Goal: Navigation & Orientation: Find specific page/section

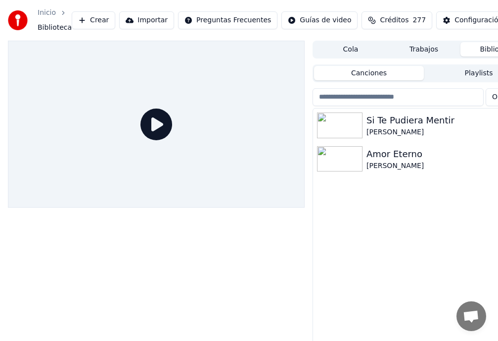
click at [492, 50] on button "Biblioteca" at bounding box center [497, 49] width 73 height 14
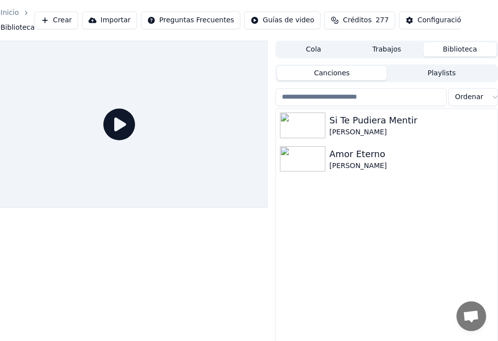
click at [467, 48] on button "Biblioteca" at bounding box center [460, 49] width 73 height 14
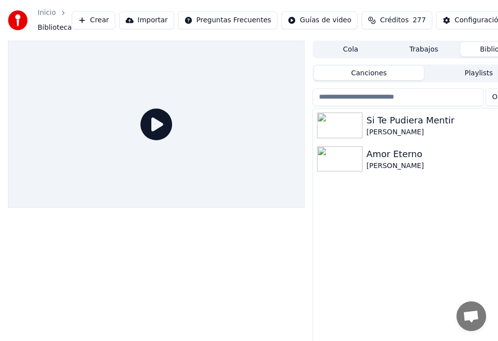
click at [49, 30] on span "Biblioteca" at bounding box center [55, 28] width 34 height 10
click at [151, 21] on button "Importar" at bounding box center [146, 20] width 55 height 18
click at [487, 50] on button "Biblioteca" at bounding box center [497, 49] width 73 height 14
click at [480, 71] on button "Playlists" at bounding box center [479, 73] width 110 height 14
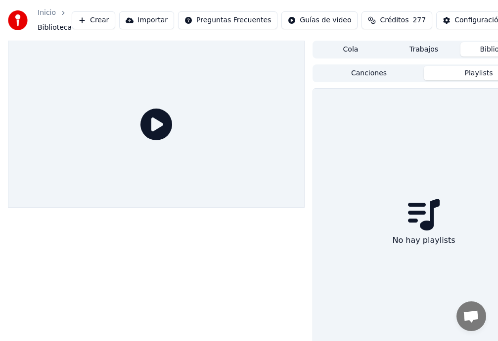
click at [369, 74] on button "Canciones" at bounding box center [369, 73] width 110 height 14
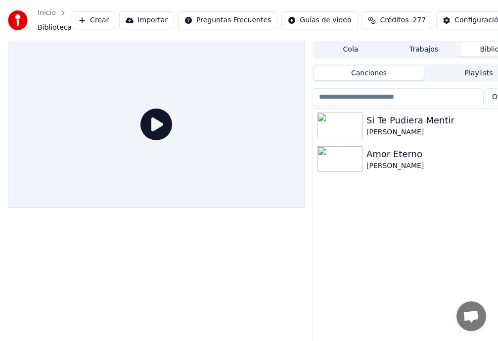
click at [349, 51] on button "Cola" at bounding box center [350, 49] width 73 height 14
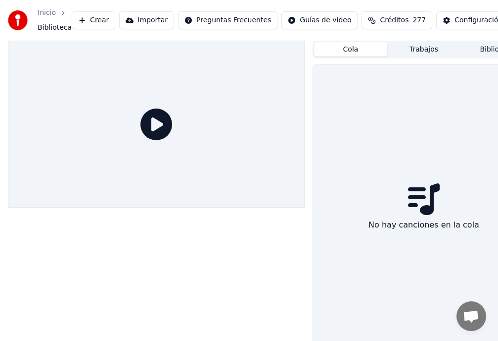
click at [427, 48] on button "Trabajos" at bounding box center [424, 49] width 73 height 14
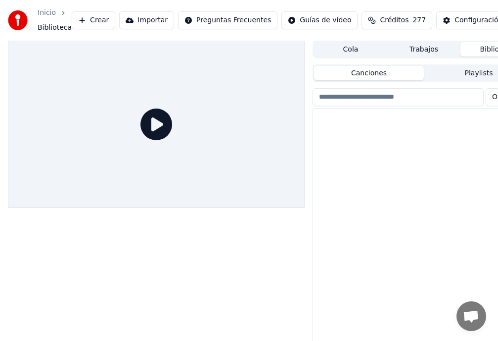
click at [490, 51] on button "Biblioteca" at bounding box center [497, 49] width 73 height 14
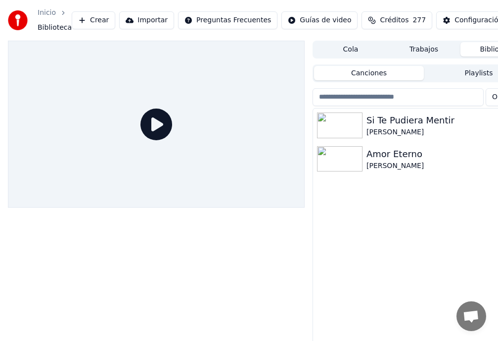
click at [489, 49] on button "Biblioteca" at bounding box center [497, 49] width 73 height 14
click at [51, 28] on span "Biblioteca" at bounding box center [55, 28] width 34 height 10
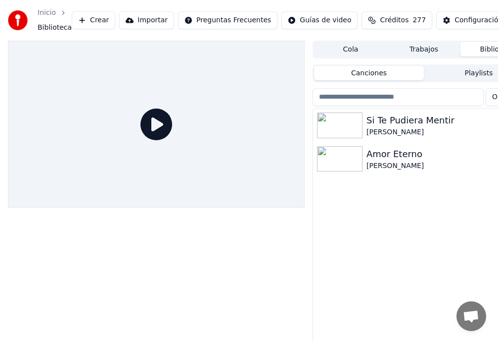
click at [51, 28] on span "Biblioteca" at bounding box center [55, 28] width 34 height 10
